Goal: Information Seeking & Learning: Learn about a topic

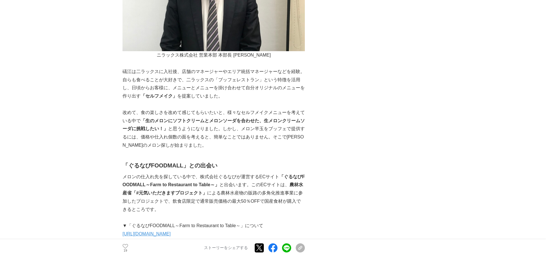
scroll to position [617, 0]
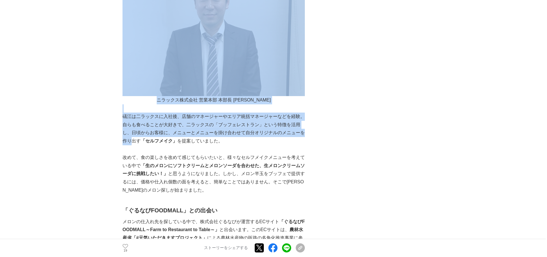
drag, startPoint x: 122, startPoint y: 116, endPoint x: 133, endPoint y: 142, distance: 28.3
click at [133, 142] on main "「食の楽しさを再認識して欲しかった。」食べ放題の二ラックスがメロンを299円で提供する理由。 誕生秘話 #誕生秘話 #商品開発 19" at bounding box center [273, 232] width 547 height 1630
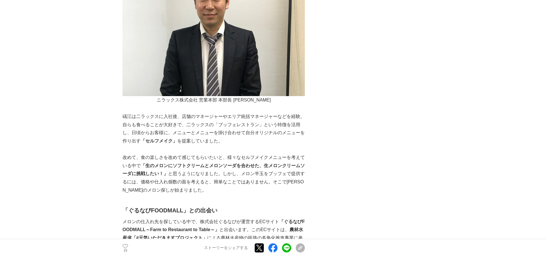
click at [170, 169] on p "改めて、食の楽しさを改めて感じてもらいたいと、様々なセルフメイクメニューを考えている中で 「生のメロンにソフトクリームとメロンソーダを合わせた、生メロンクリー…" at bounding box center [213, 174] width 182 height 41
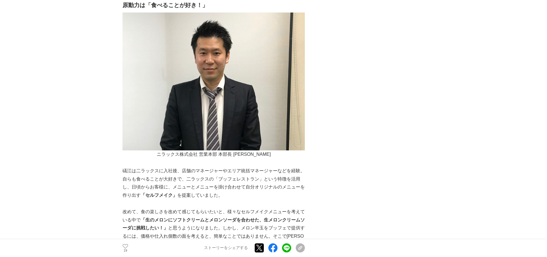
scroll to position [618, 0]
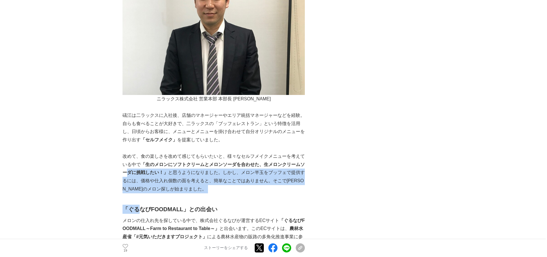
drag, startPoint x: 126, startPoint y: 173, endPoint x: 137, endPoint y: 207, distance: 36.0
click at [137, 207] on div "「笑顔があふれる食べ放題のテーマパーク」をコンセプトに、全国で食べ放題レストランを運営するニラックス。通常メニューとは別に、季節ごとに、旬の食材を取り入れたさ…" at bounding box center [213, 82] width 182 height 1219
click at [236, 192] on p "改めて、食の楽しさを改めて感じてもらいたいと、様々なセルフメイクメニューを考えている中で 「生のメロンにソフトクリームとメロンソーダを合わせた、生メロンクリー…" at bounding box center [213, 173] width 182 height 41
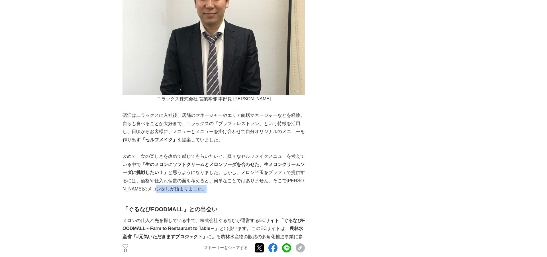
click at [236, 192] on p "改めて、食の楽しさを改めて感じてもらいたいと、様々なセルフメイクメニューを考えている中で 「生のメロンにソフトクリームとメロンソーダを合わせた、生メロンクリー…" at bounding box center [213, 173] width 182 height 41
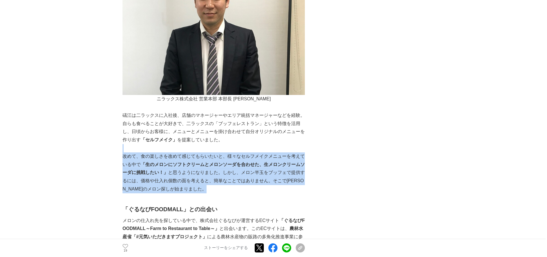
drag, startPoint x: 236, startPoint y: 192, endPoint x: 233, endPoint y: 146, distance: 46.3
click at [233, 146] on div "「笑顔があふれる食べ放題のテーマパーク」をコンセプトに、全国で食べ放題レストランを運営するニラックス。通常メニューとは別に、季節ごとに、旬の食材を取り入れたさ…" at bounding box center [213, 82] width 182 height 1219
click at [233, 146] on p at bounding box center [213, 148] width 182 height 8
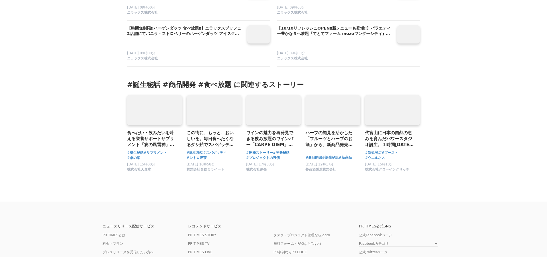
scroll to position [1501, 0]
